Goal: Task Accomplishment & Management: Manage account settings

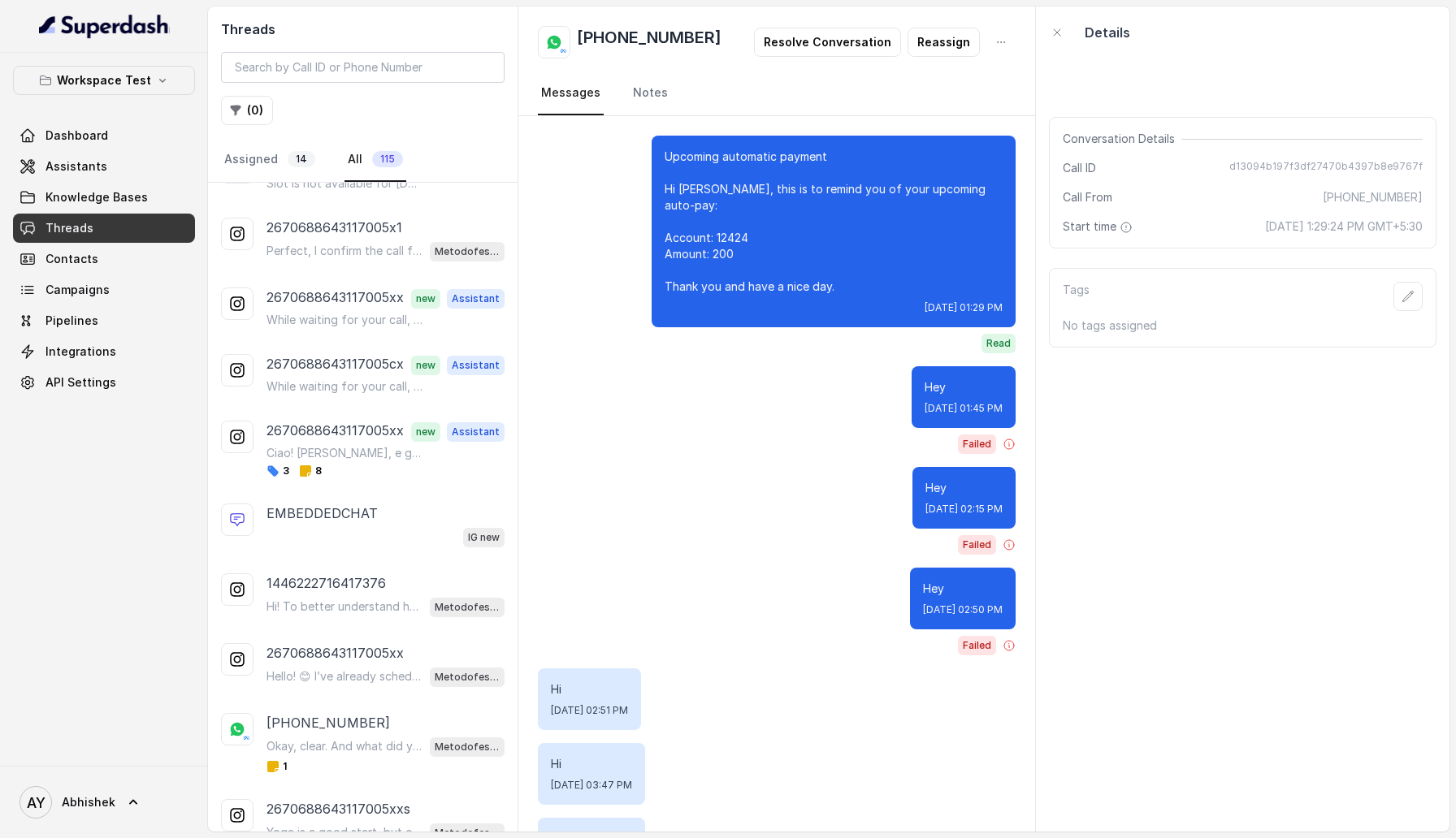
scroll to position [1420, 0]
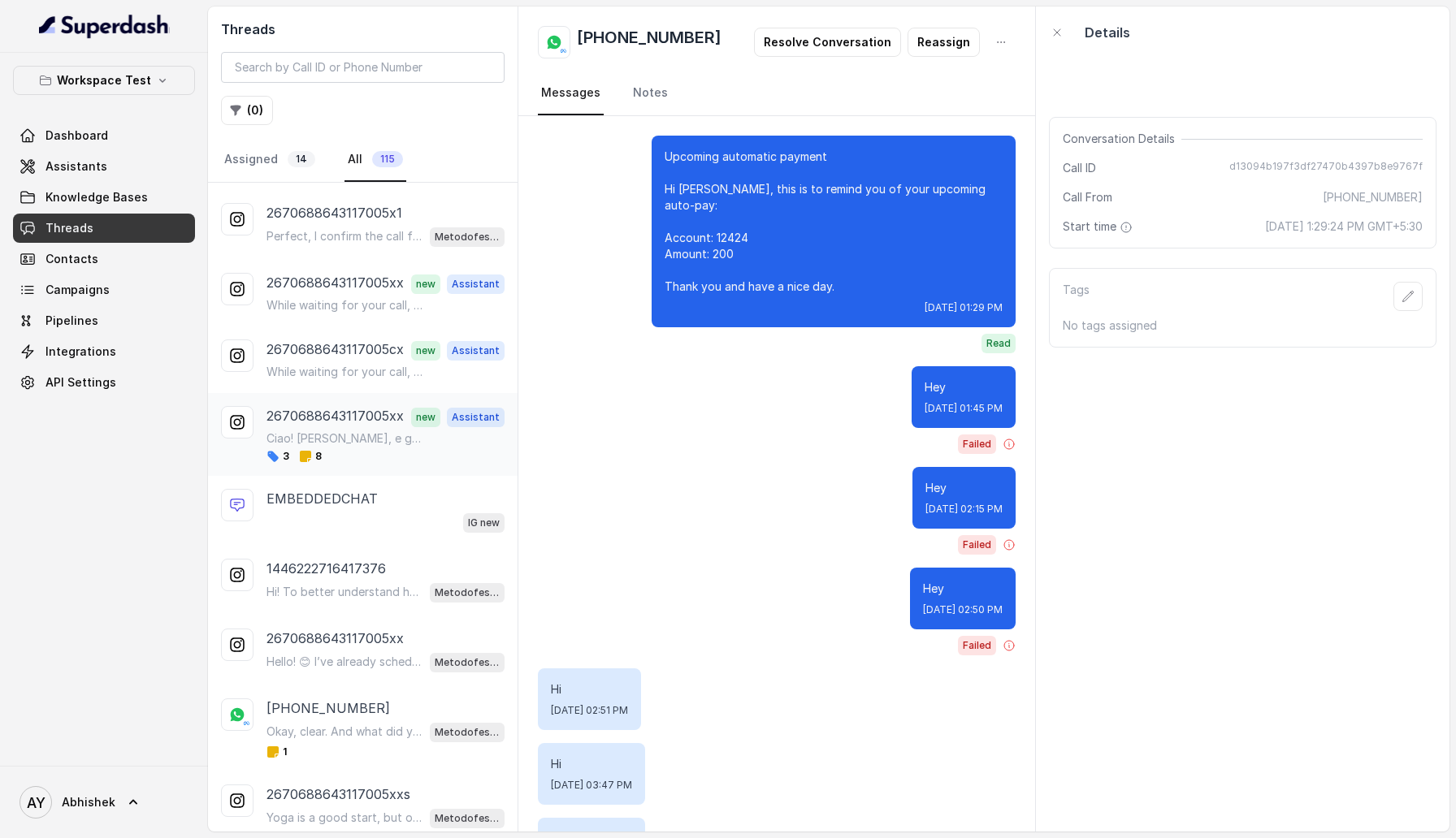
click at [369, 450] on div "3 8" at bounding box center [385, 456] width 238 height 13
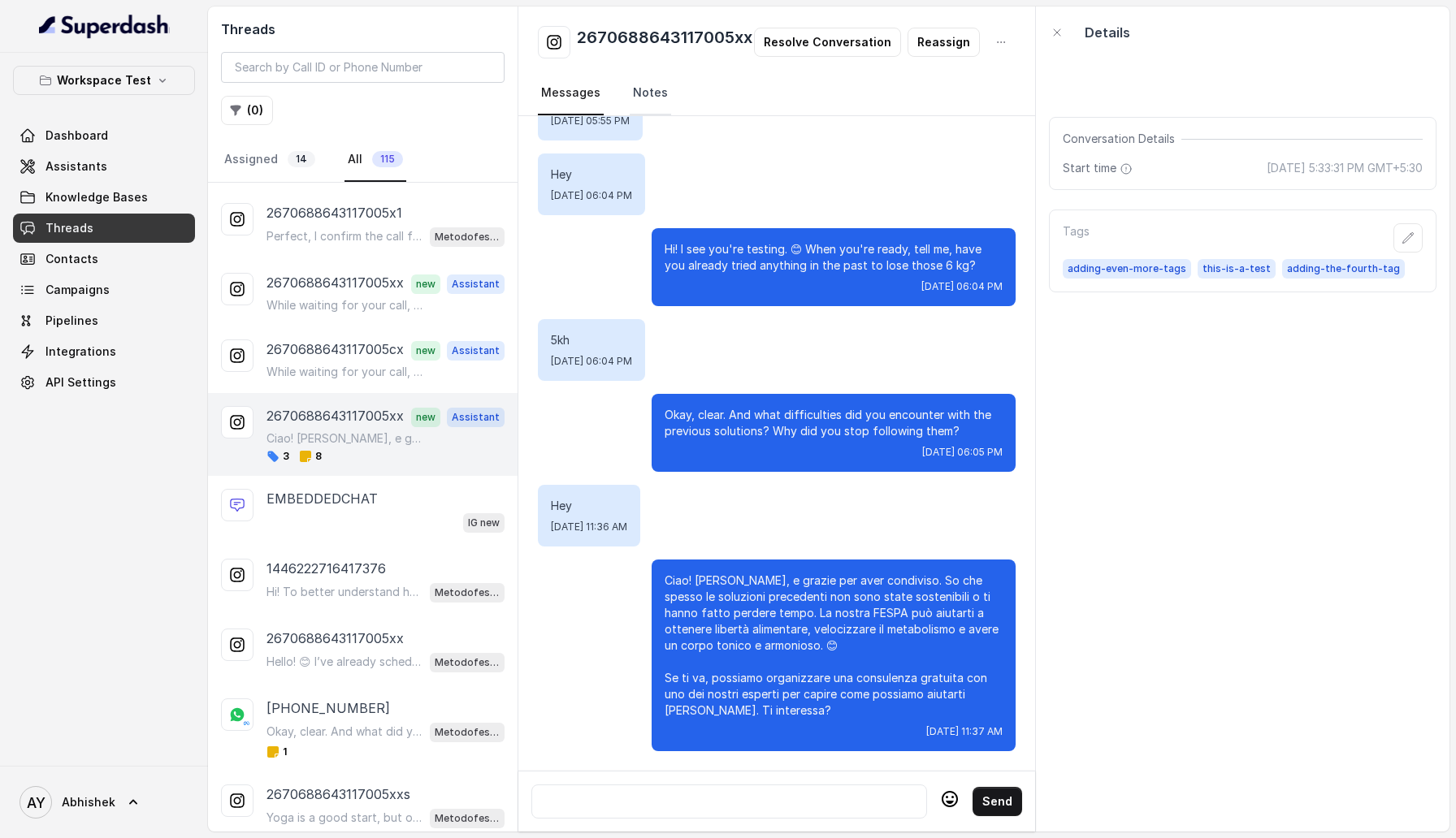
click at [656, 97] on link "Notes" at bounding box center [650, 93] width 42 height 44
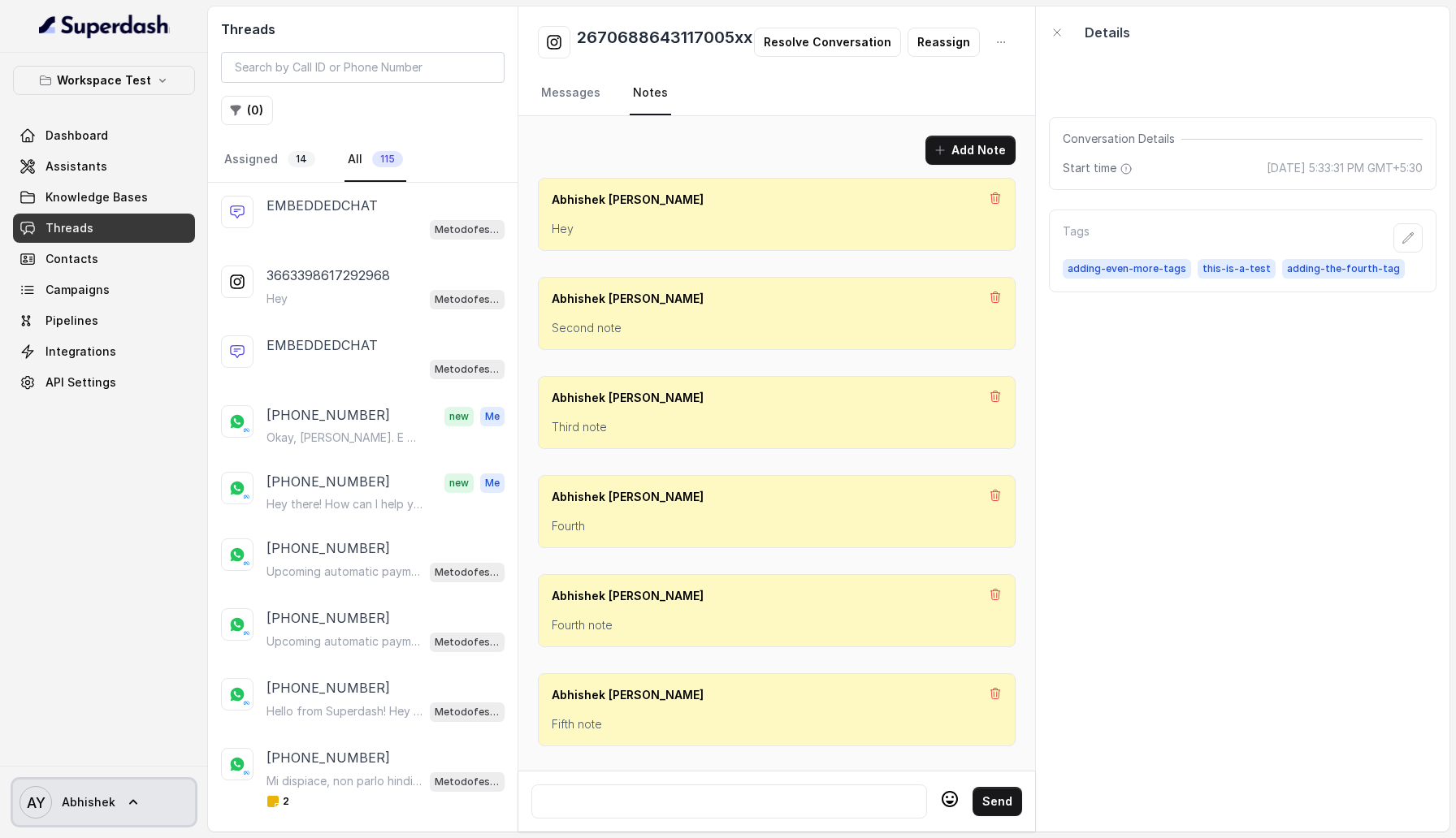
click at [95, 816] on span "AY Abhishek" at bounding box center [68, 802] width 95 height 33
click at [95, 763] on div "Logout" at bounding box center [102, 755] width 138 height 20
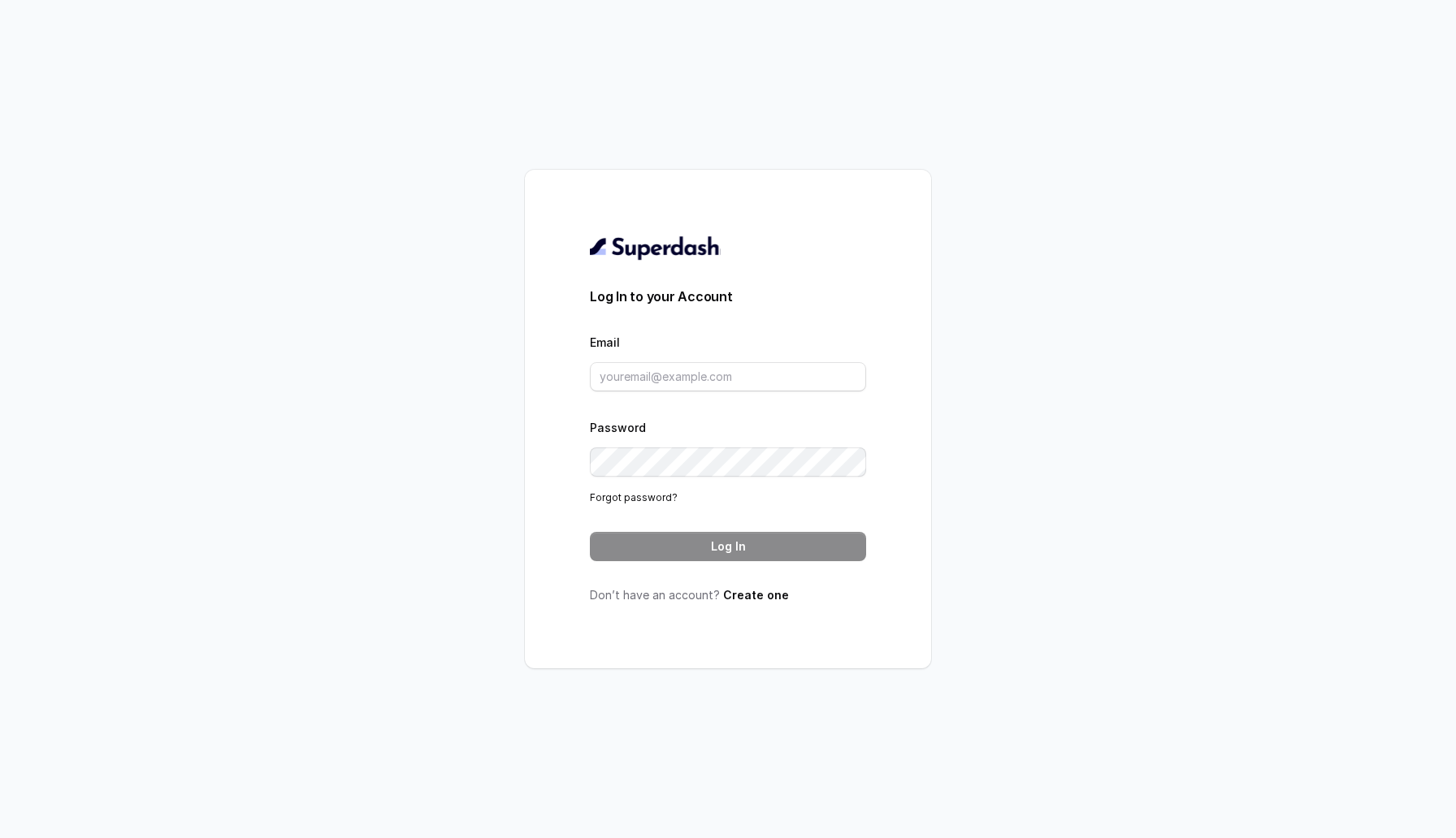
click at [679, 361] on div "Email" at bounding box center [728, 362] width 276 height 60
click at [666, 387] on input "Email" at bounding box center [728, 377] width 276 height 29
type input "sherinjacob20@gmail.com"
click at [746, 555] on button "Log In" at bounding box center [728, 546] width 276 height 29
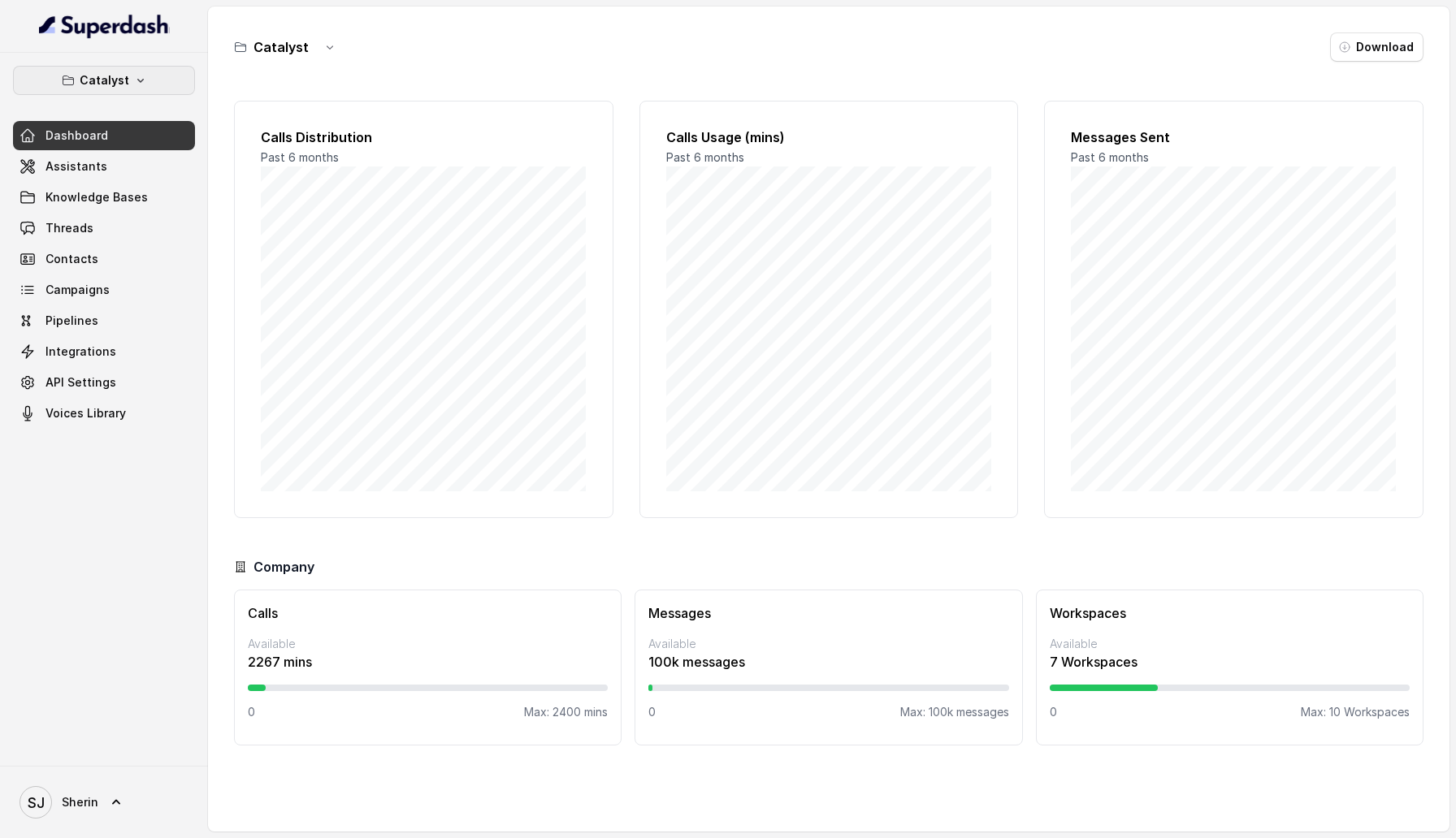
click at [125, 83] on p "Catalyst" at bounding box center [104, 81] width 50 height 20
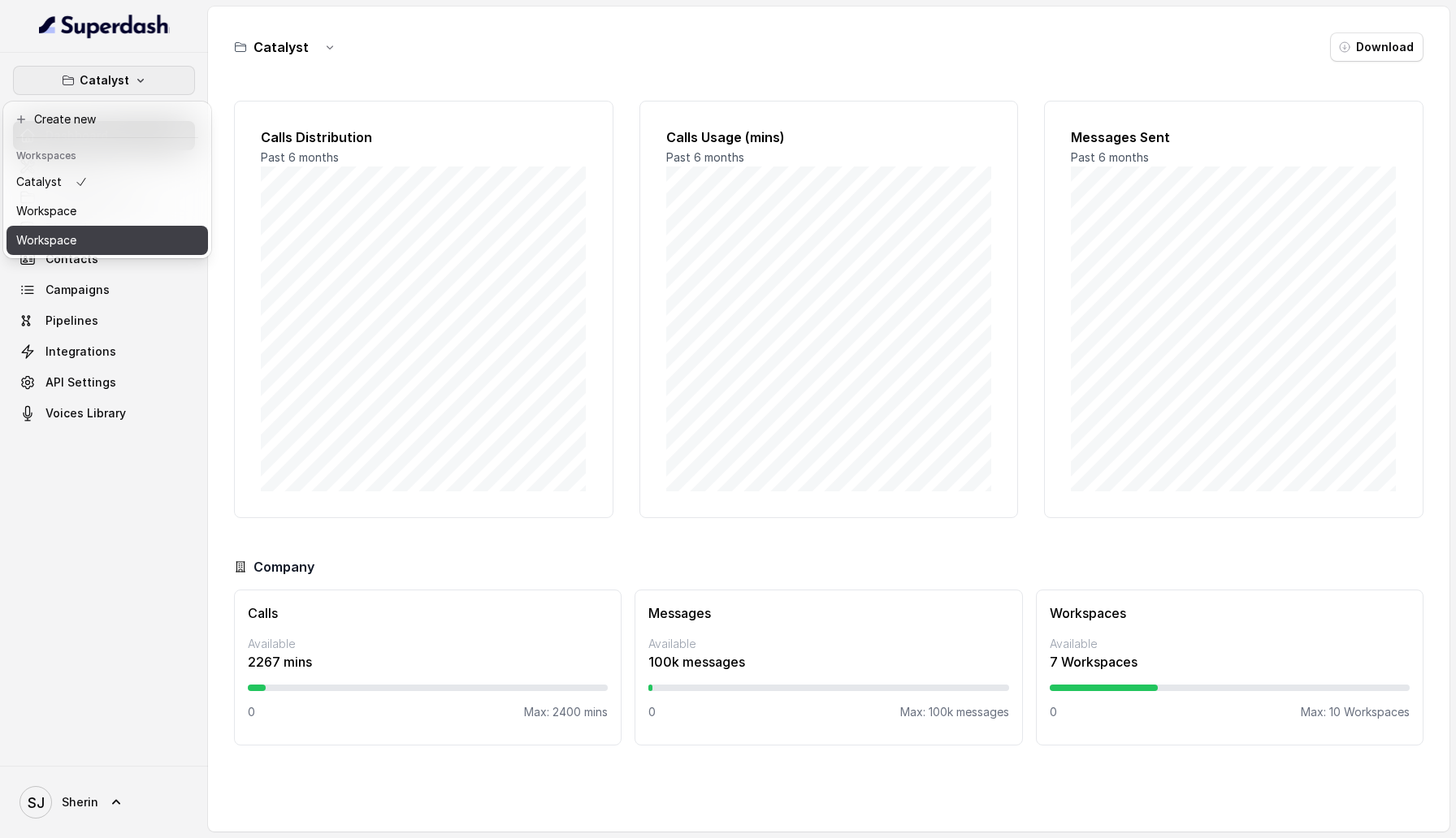
click at [113, 229] on button "Workspace" at bounding box center [107, 240] width 202 height 29
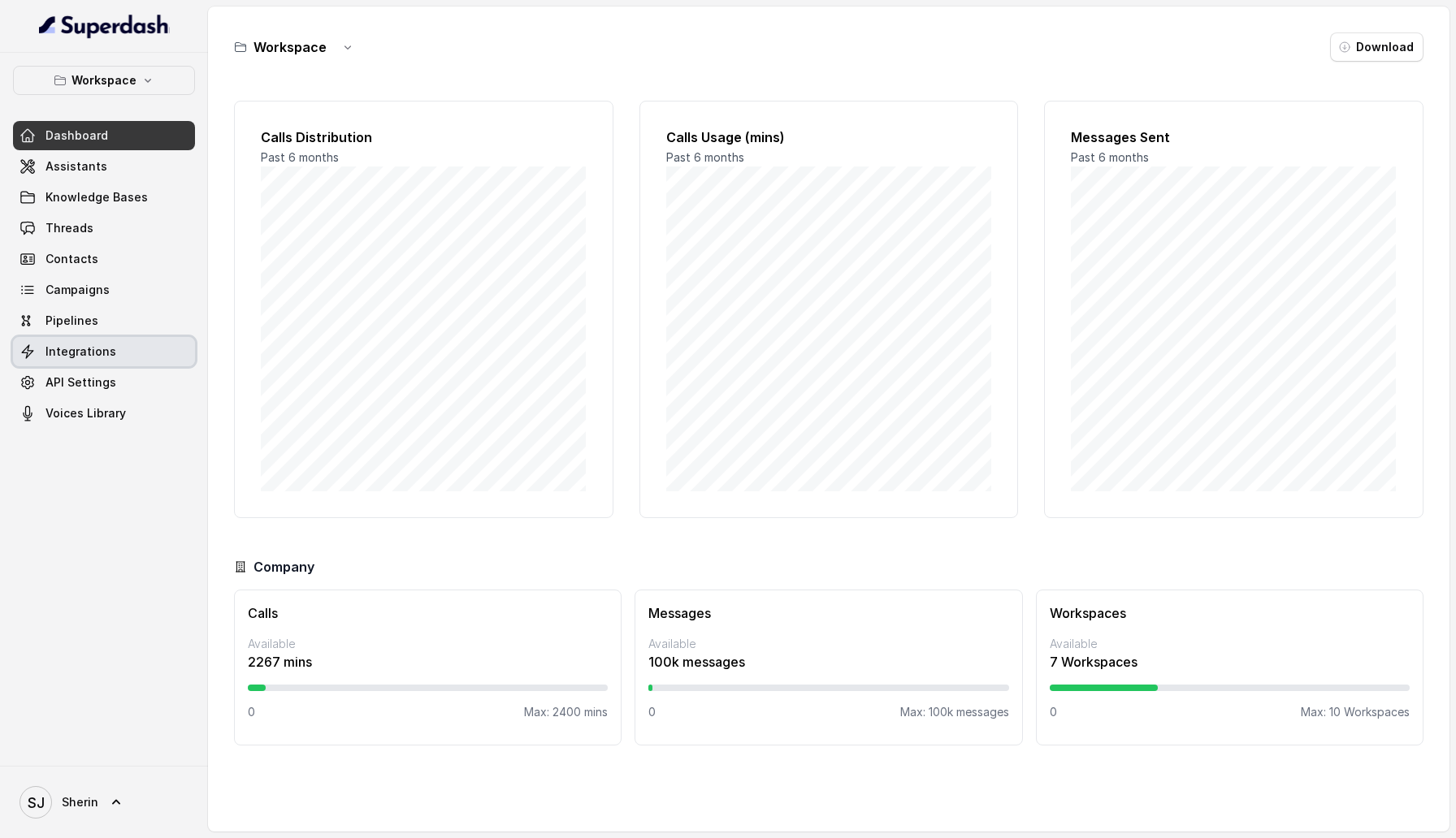
click at [100, 348] on span "Integrations" at bounding box center [81, 352] width 71 height 16
